Goal: Task Accomplishment & Management: Manage account settings

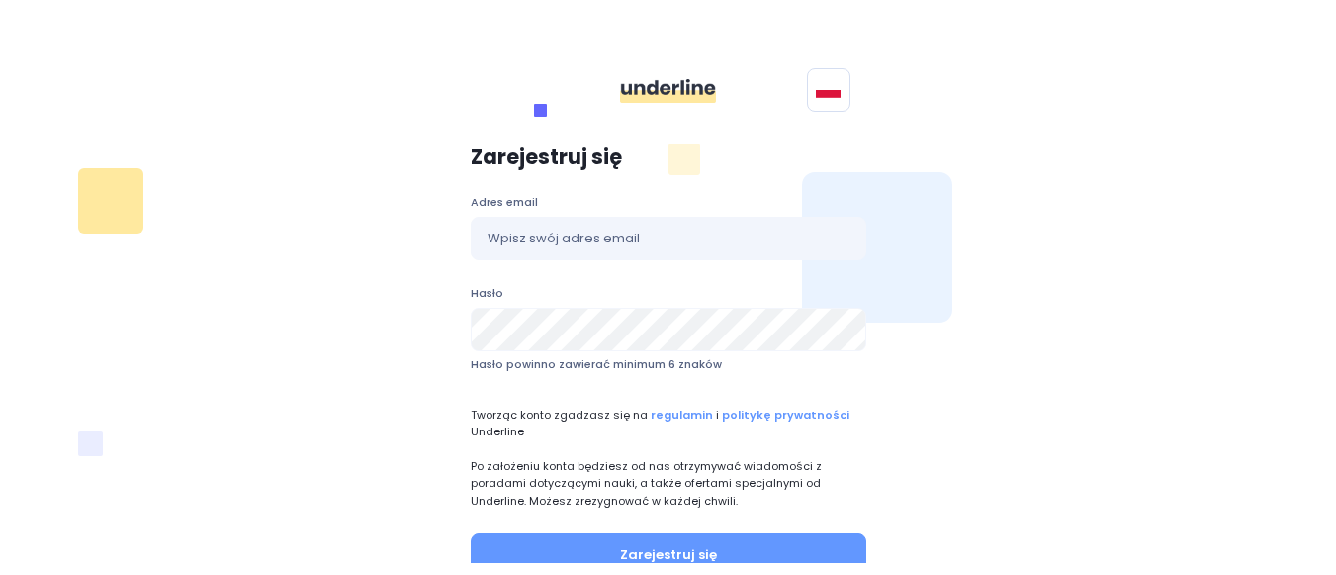
click at [353, 290] on div "Zarejestruj się Adres email Hasło Hasło powinno zawierać minimum 6 znaków Tworz…" at bounding box center [668, 419] width 1163 height 571
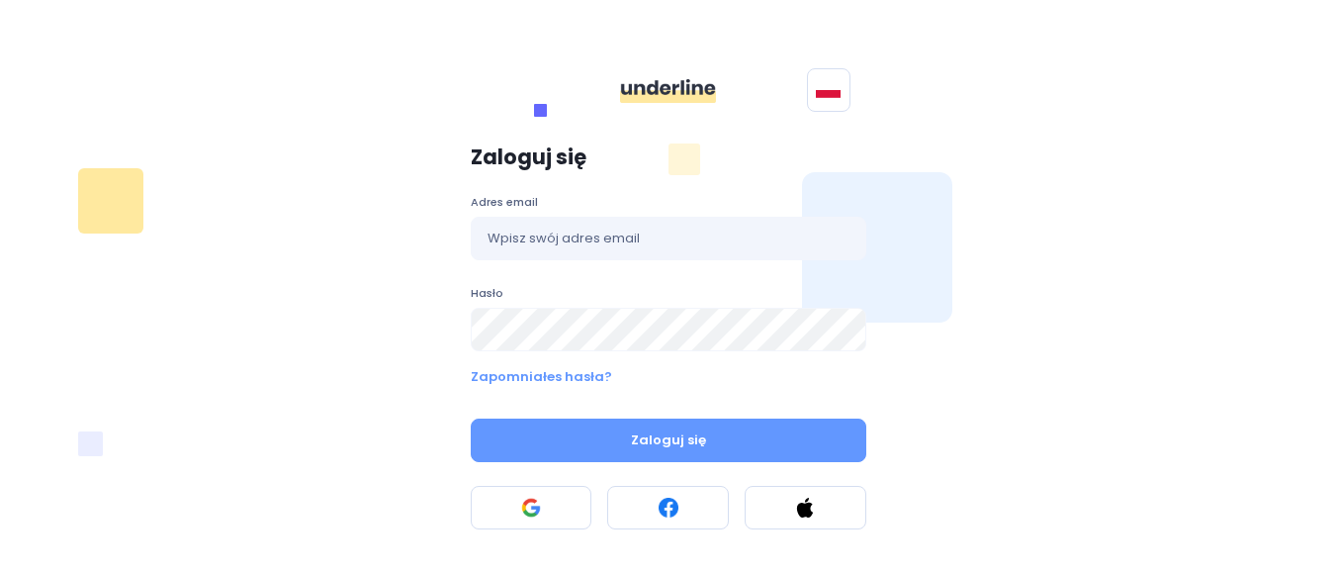
scroll to position [27, 0]
